Goal: Find specific page/section: Find specific page/section

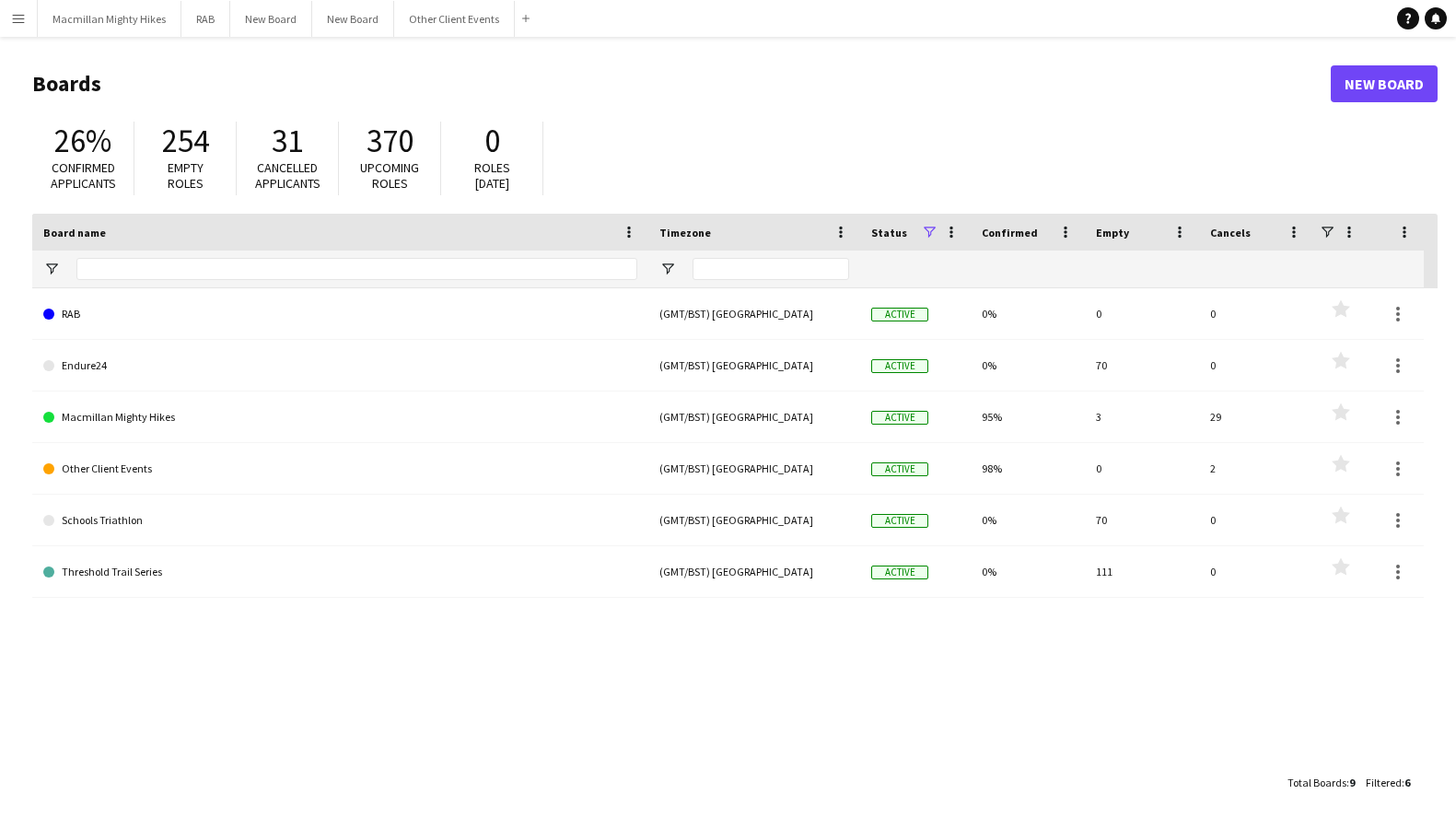
click at [17, 21] on app-icon "Menu" at bounding box center [18, 18] width 15 height 15
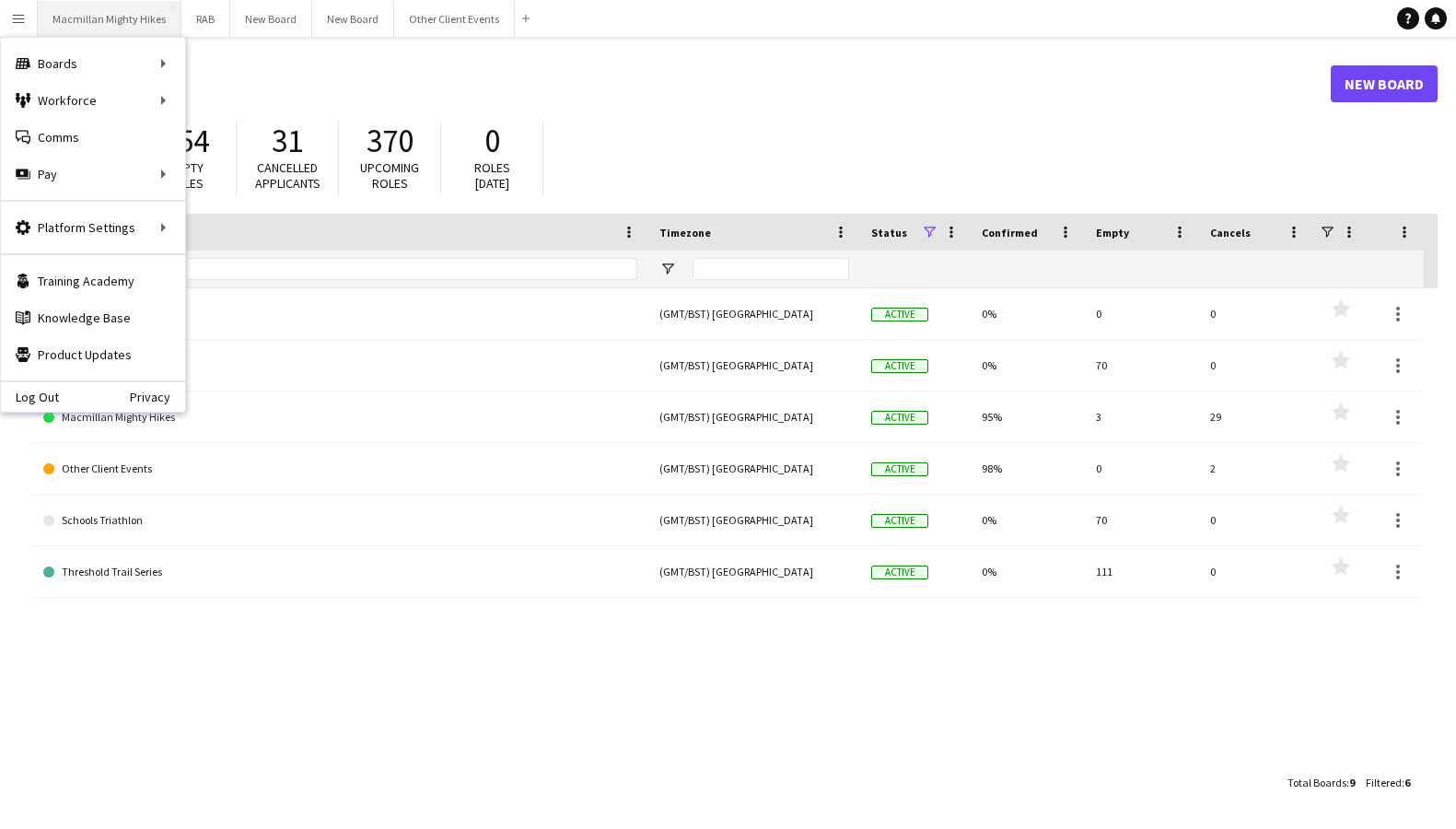
click at [85, 26] on button "Macmillan Mighty Hikes Close" at bounding box center [110, 18] width 144 height 36
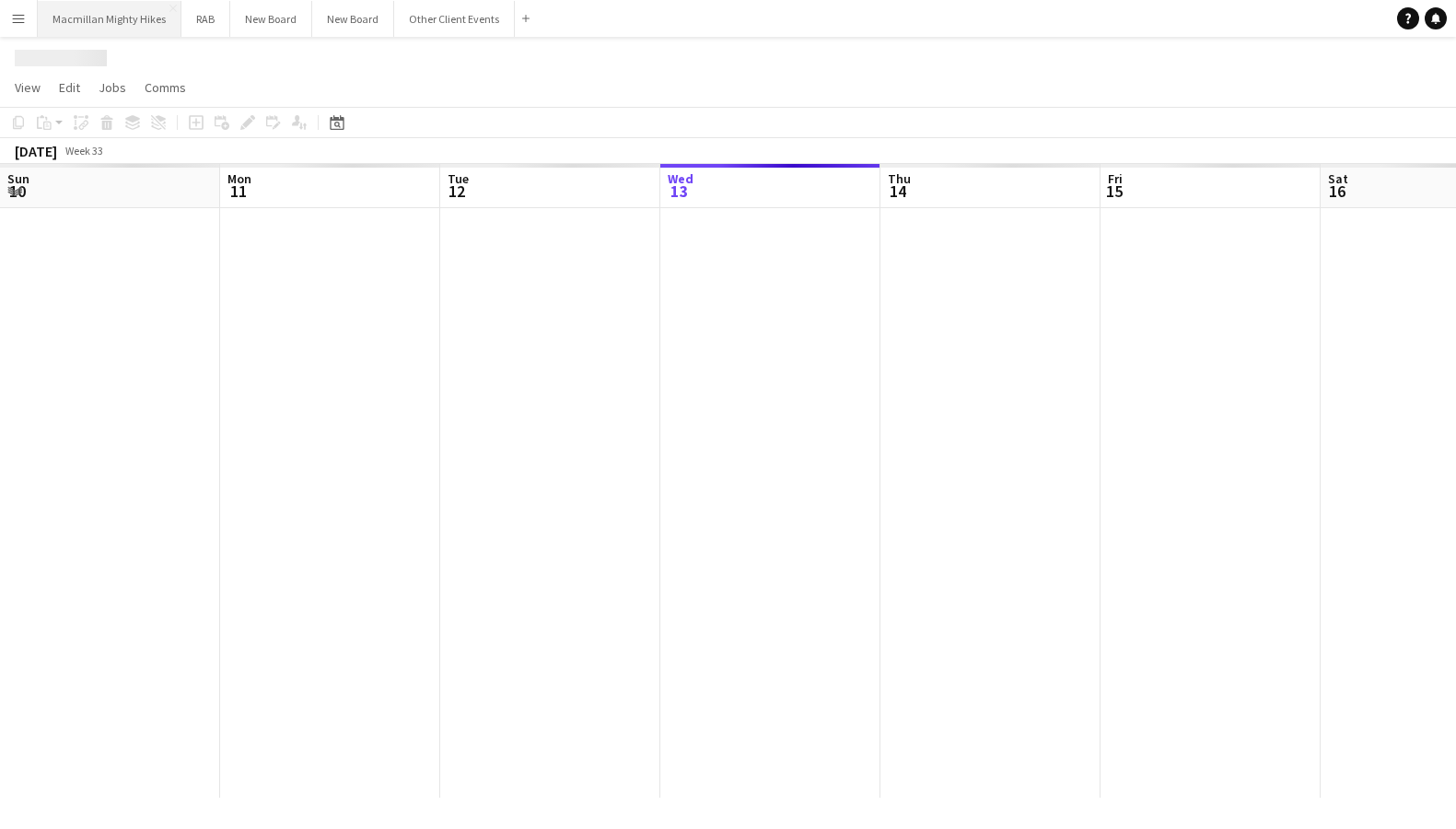
scroll to position [0, 440]
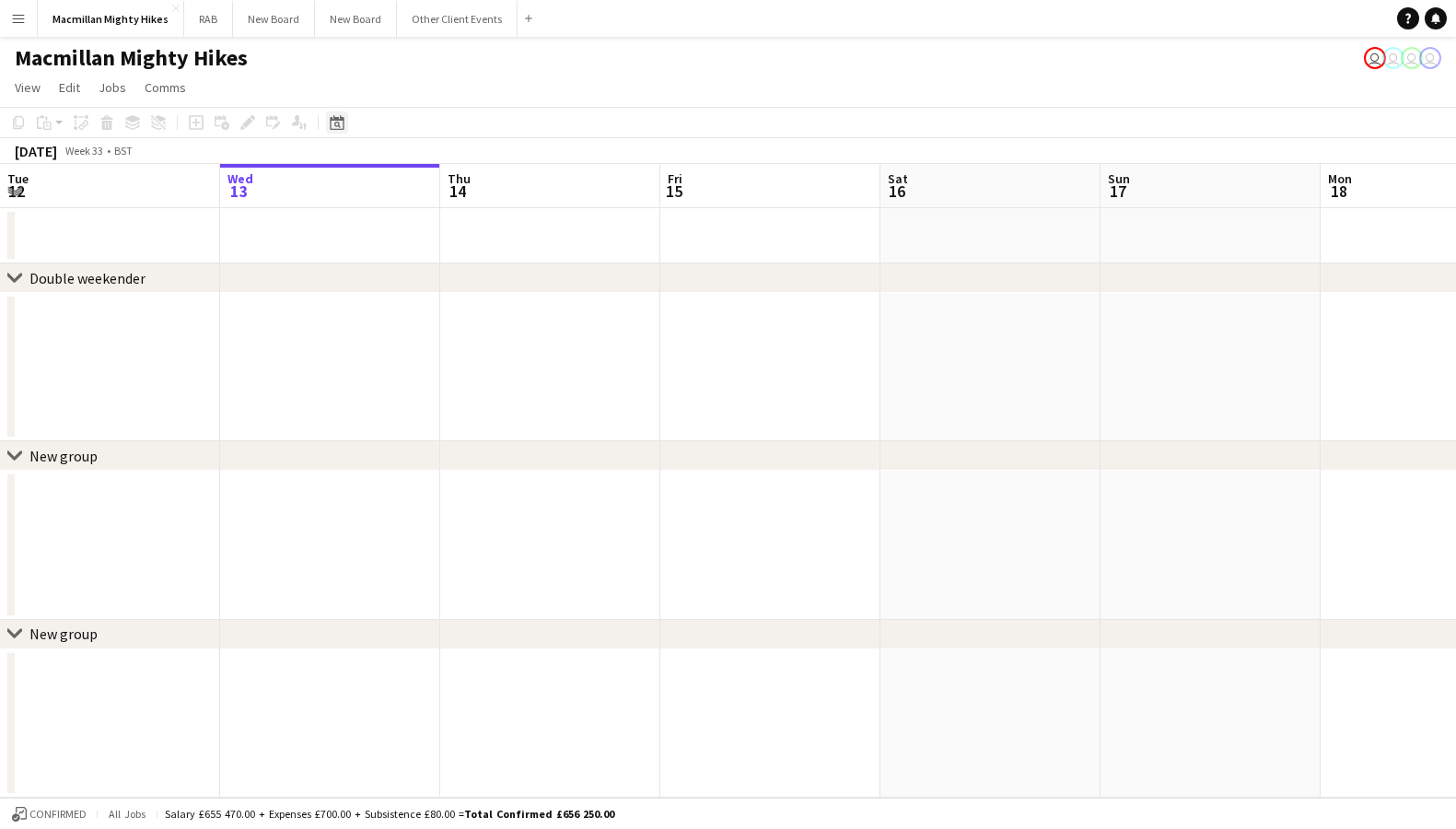
click at [336, 125] on icon "Date picker" at bounding box center [337, 123] width 15 height 15
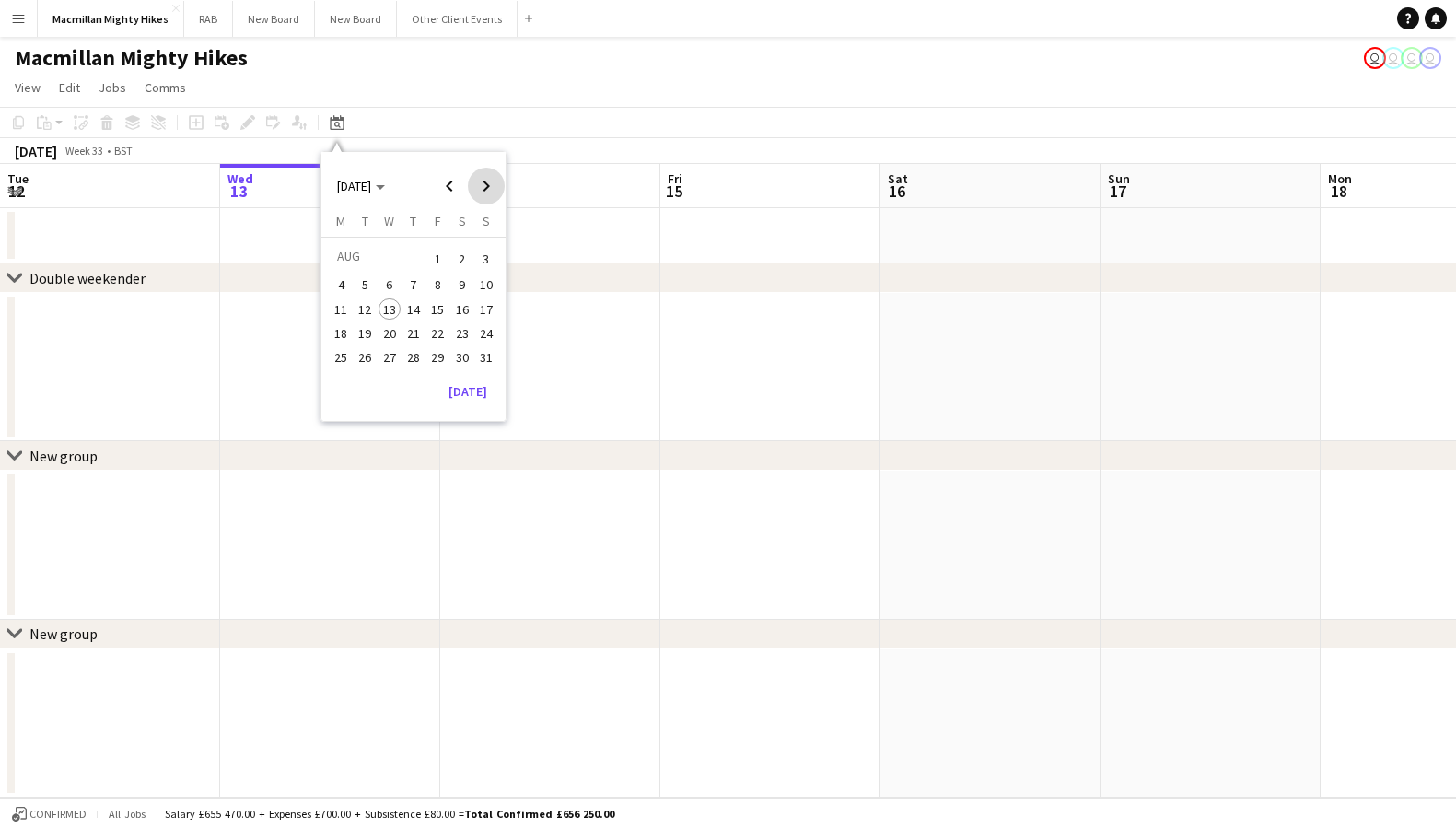
click at [483, 191] on span "Next month" at bounding box center [487, 186] width 37 height 37
click at [468, 302] on span "13" at bounding box center [463, 305] width 22 height 22
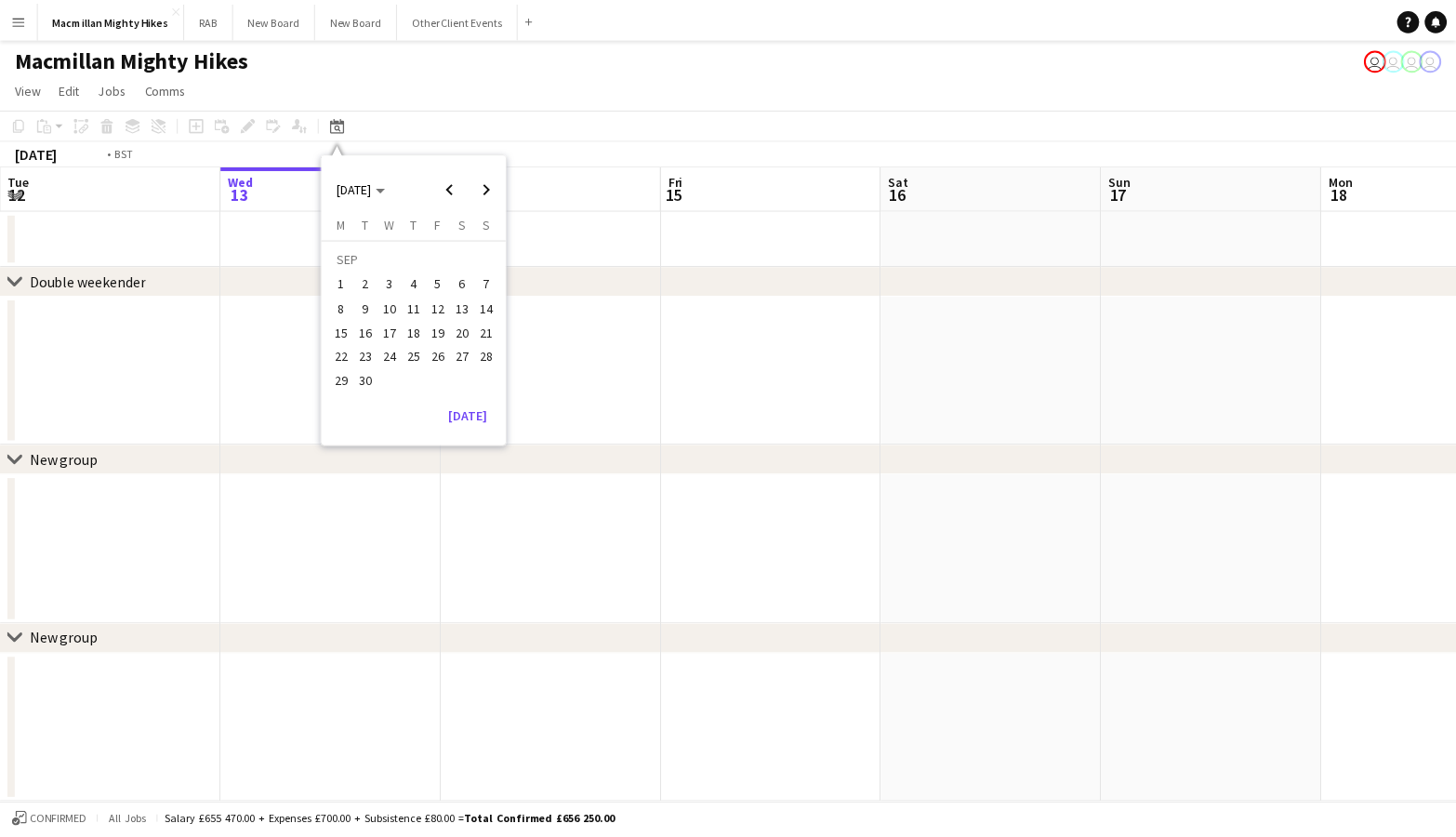
scroll to position [0, 639]
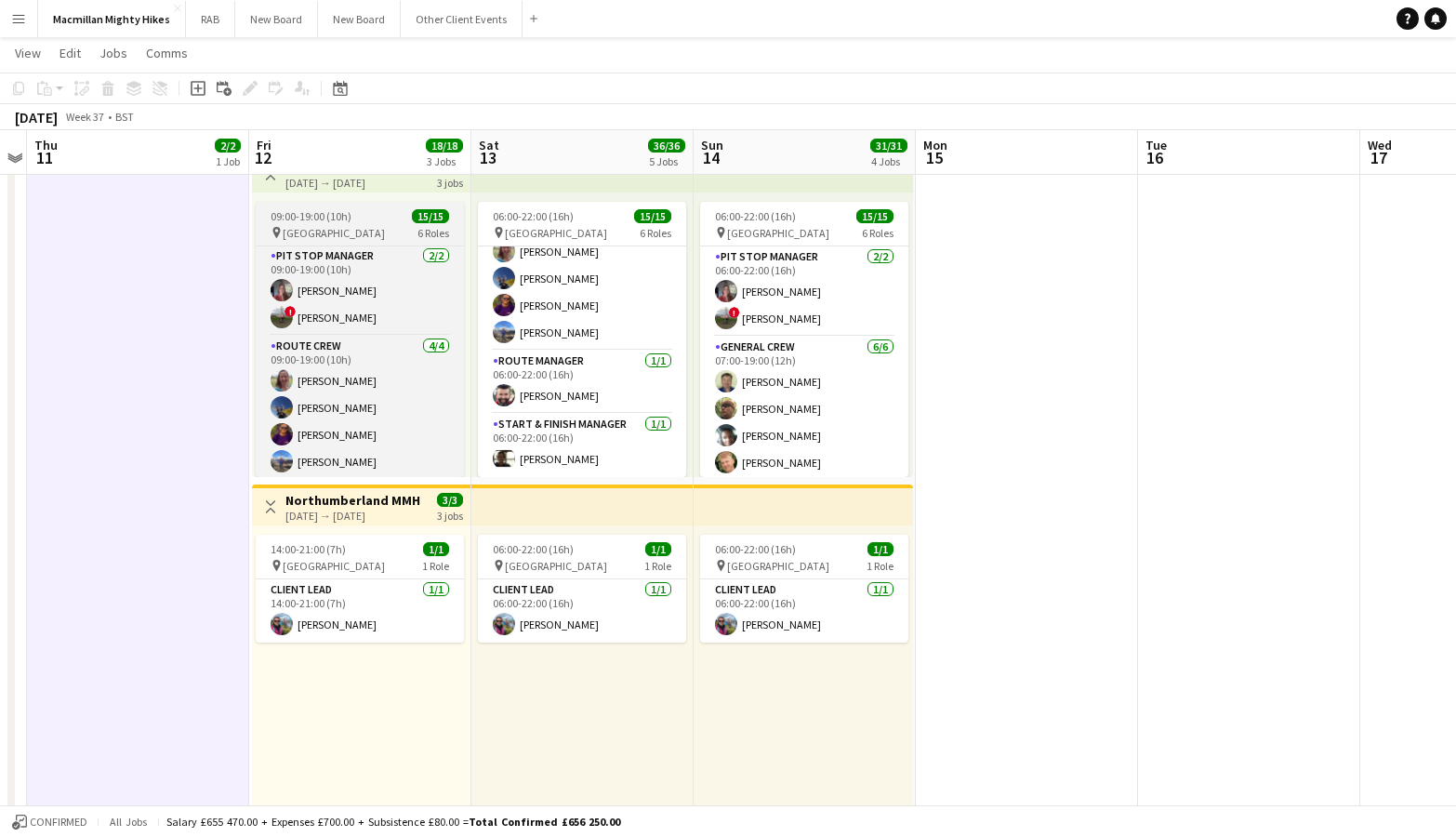
scroll to position [274, 0]
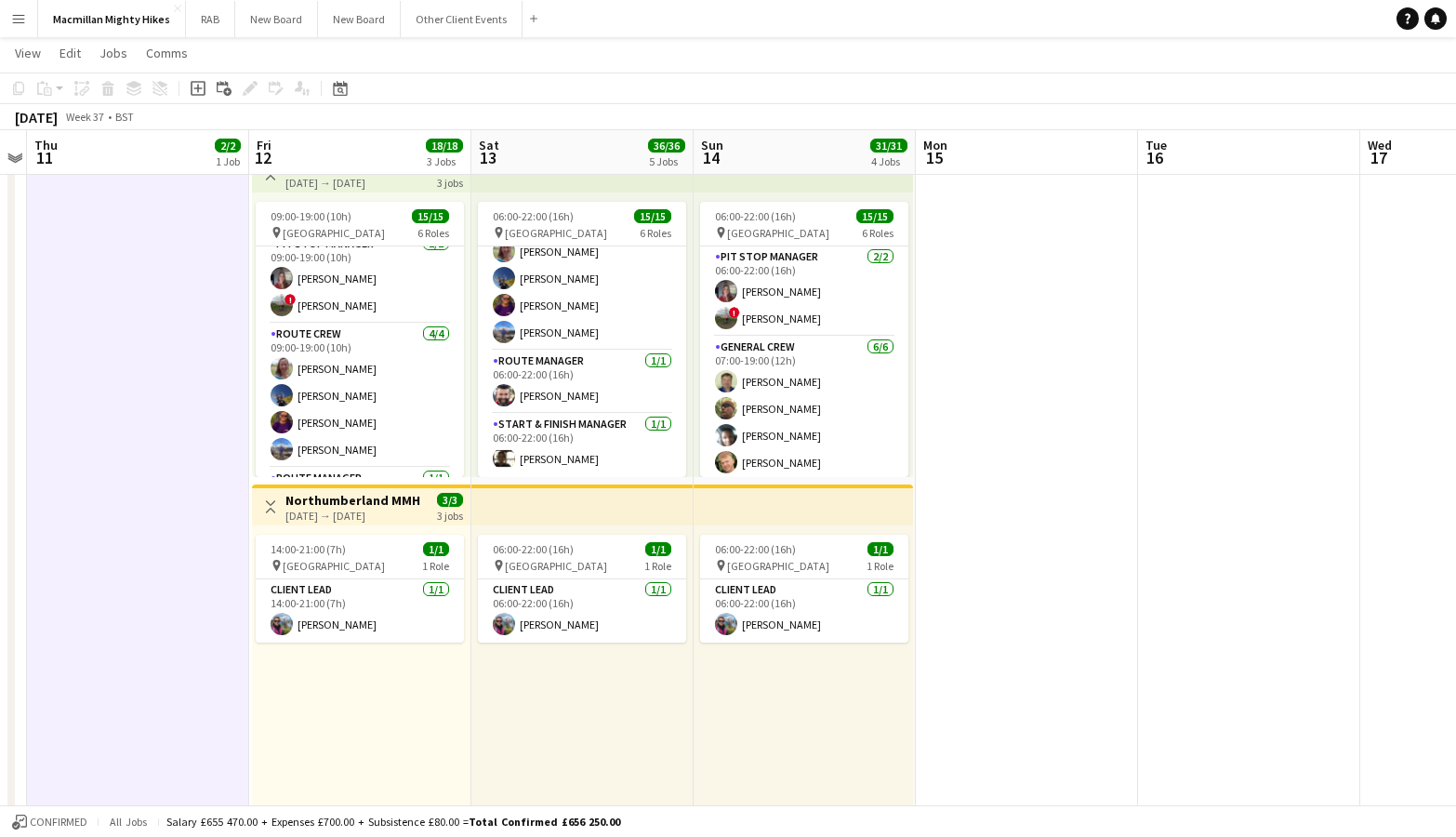
click at [467, 394] on div "09:00-19:00 (10h) 15/15 pin Northumberland 6 Roles General Crew [DATE] 09:00-19…" at bounding box center [361, 334] width 218 height 284
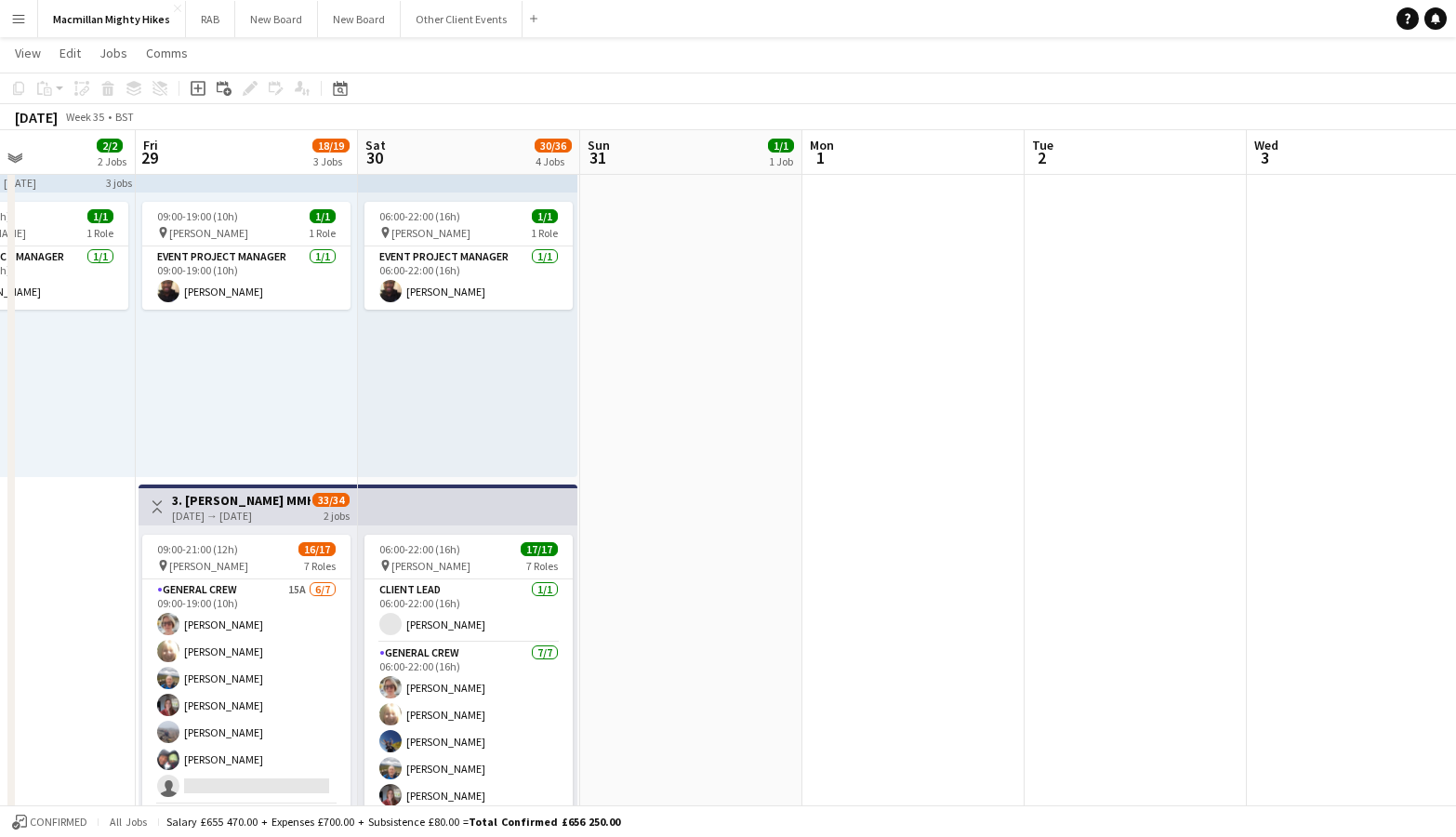
scroll to position [0, 551]
